Goal: Check status: Check status

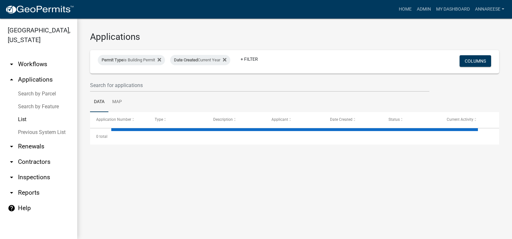
select select "3: 100"
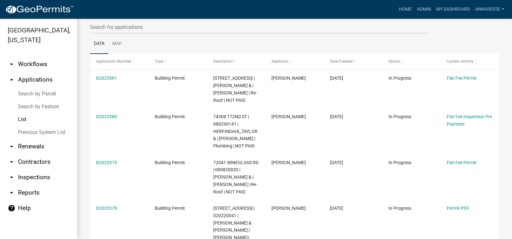
scroll to position [64, 0]
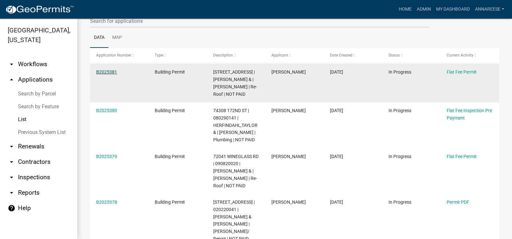
click at [108, 73] on link "B2025381" at bounding box center [106, 71] width 21 height 5
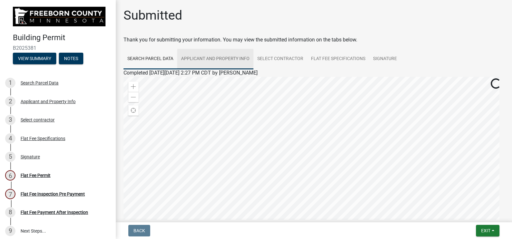
click at [213, 64] on link "Applicant and Property Info" at bounding box center [215, 59] width 76 height 21
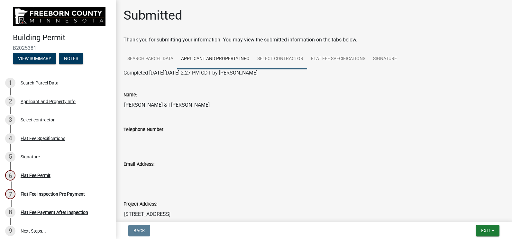
click at [276, 58] on link "Select contractor" at bounding box center [280, 59] width 54 height 21
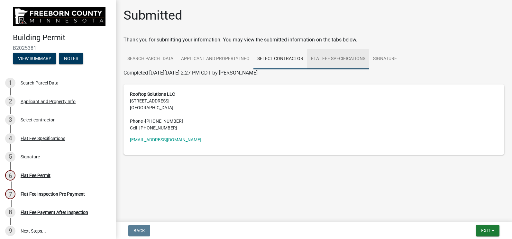
click at [322, 59] on link "Flat Fee Specifications" at bounding box center [338, 59] width 62 height 21
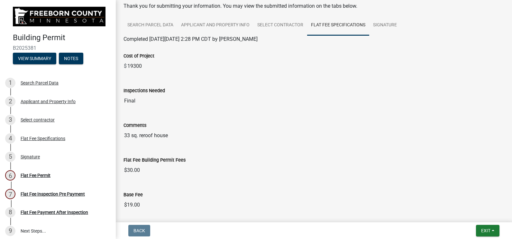
scroll to position [64, 0]
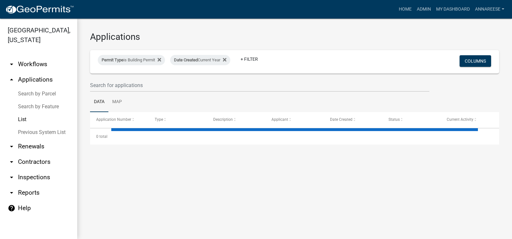
select select "3: 100"
